Goal: Check status: Check status

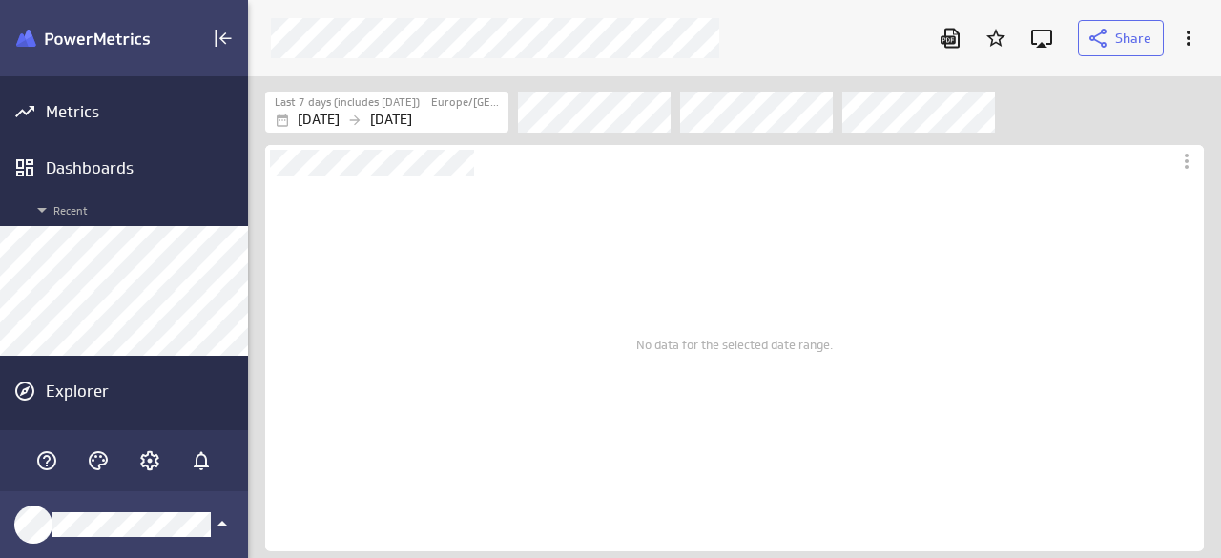
scroll to position [588, 1002]
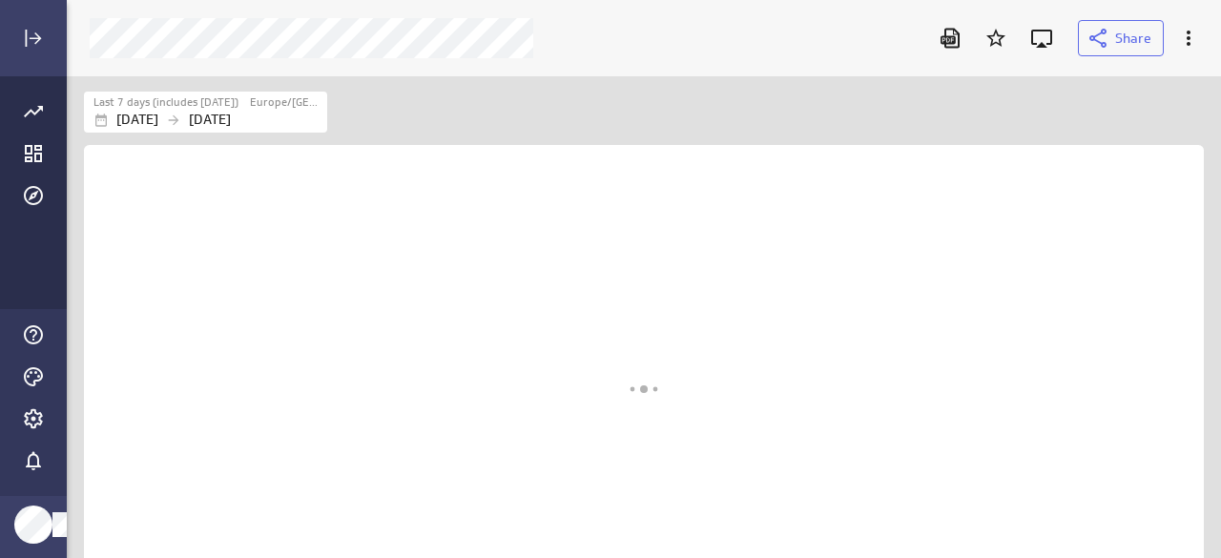
scroll to position [2011, 1156]
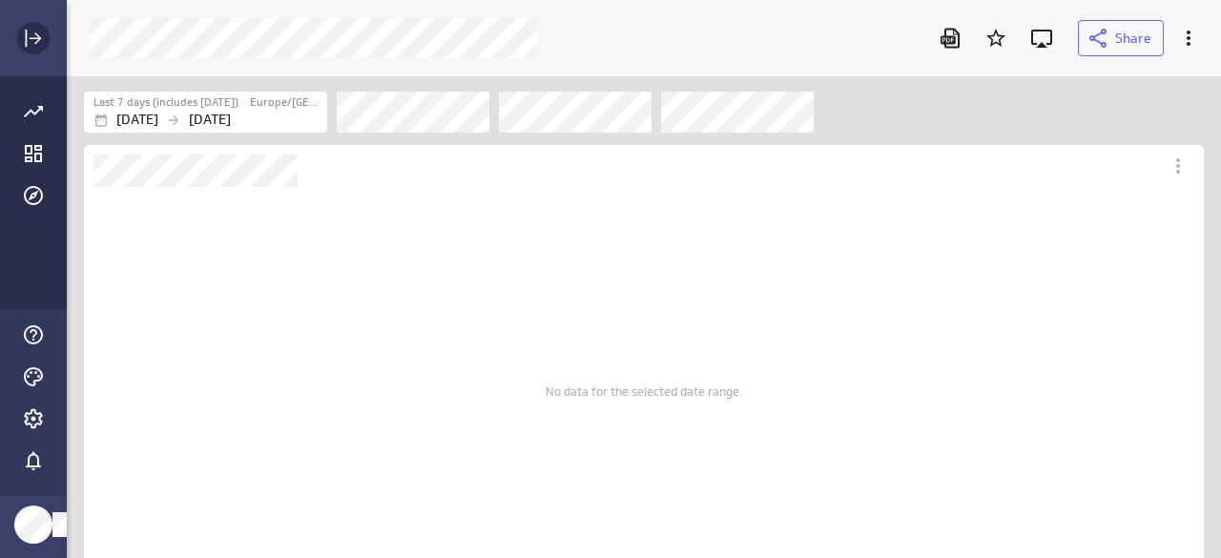
click at [28, 40] on icon "Expand" at bounding box center [33, 38] width 23 height 23
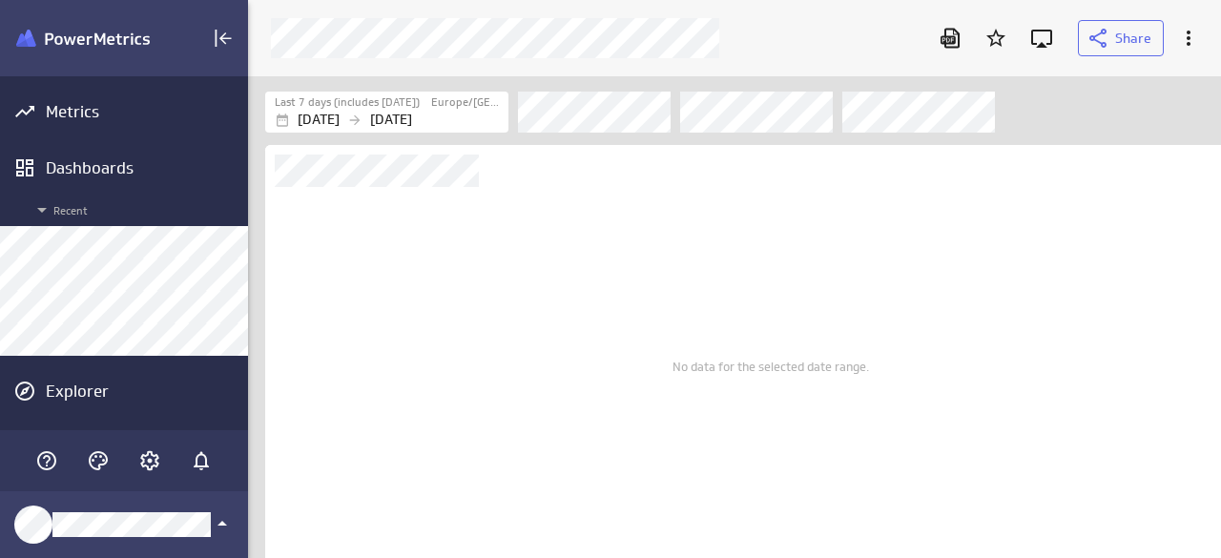
scroll to position [0, 0]
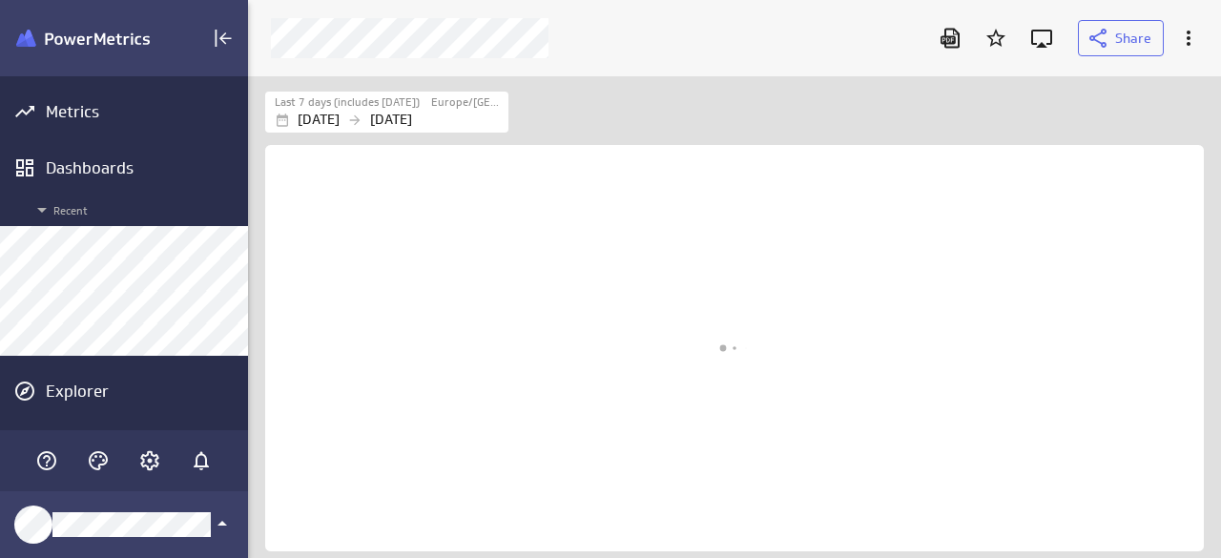
scroll to position [9, 10]
